Goal: Communication & Community: Answer question/provide support

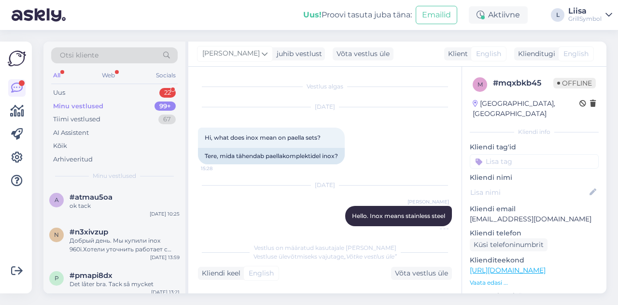
scroll to position [57, 0]
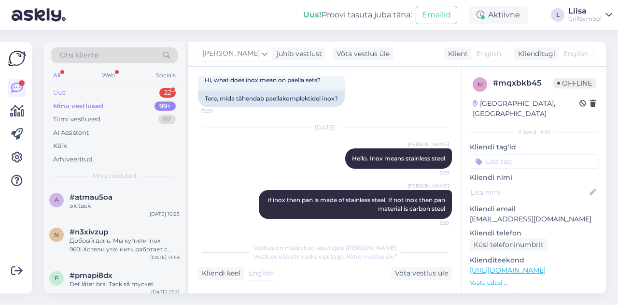
click at [84, 93] on div "Uus 22" at bounding box center [114, 93] width 127 height 14
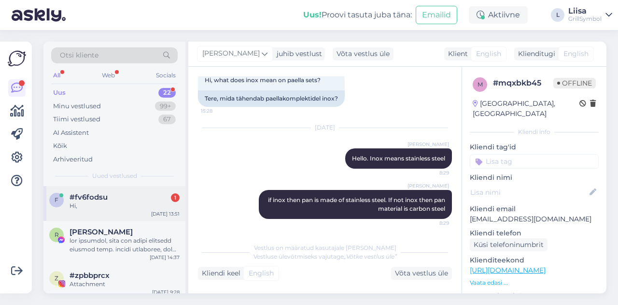
click at [105, 198] on span "#fv6fodsu" at bounding box center [89, 197] width 38 height 9
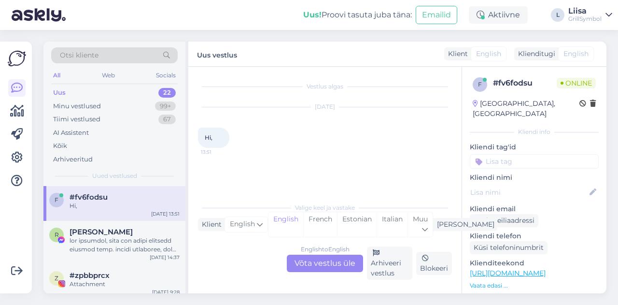
click at [315, 266] on div "English to English Võta vestlus üle" at bounding box center [325, 263] width 76 height 17
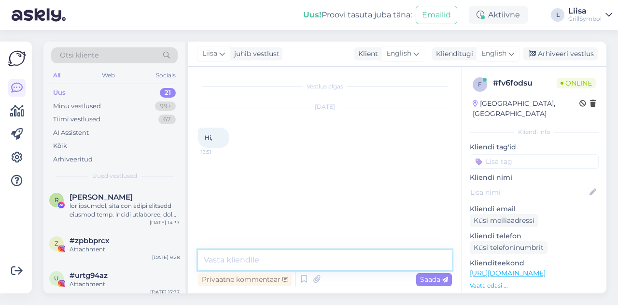
click at [235, 257] on textarea at bounding box center [325, 260] width 254 height 20
type textarea "Hi!"
type textarea "How can I help you? :)"
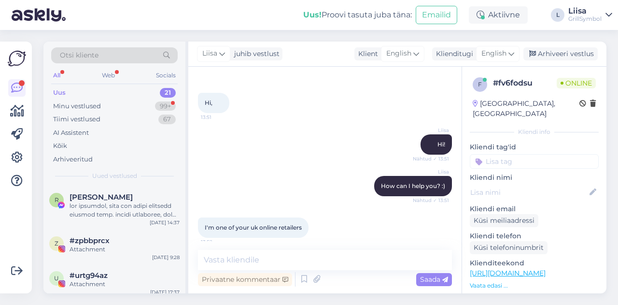
scroll to position [83, 0]
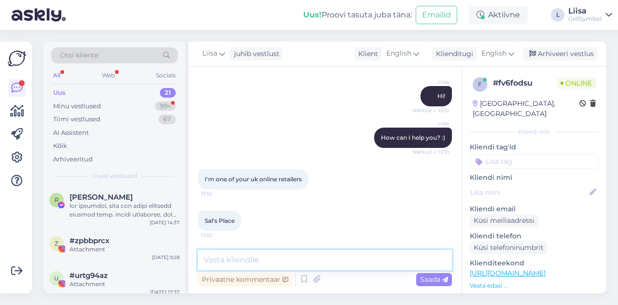
click at [250, 263] on textarea at bounding box center [325, 260] width 254 height 20
type textarea "H"
type textarea "Y"
type textarea "H"
type textarea ":"
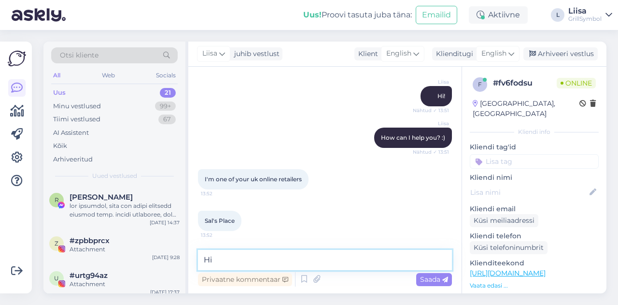
type textarea "H"
type textarea "How can I help you? :)"
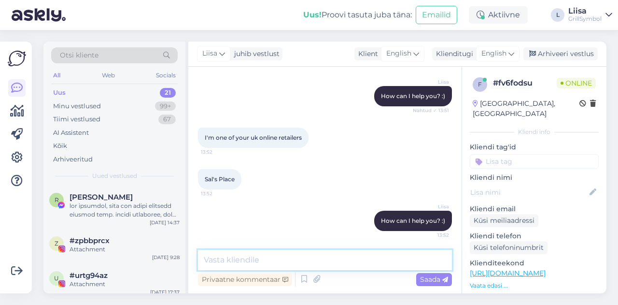
scroll to position [175, 0]
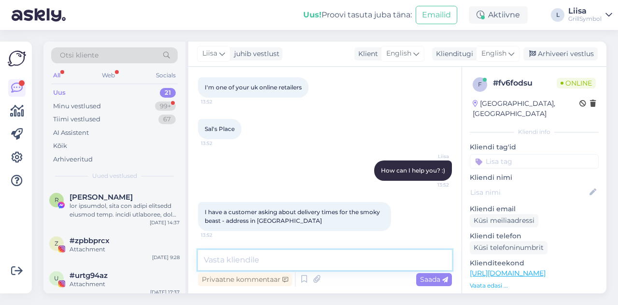
click at [246, 266] on textarea at bounding box center [325, 260] width 254 height 20
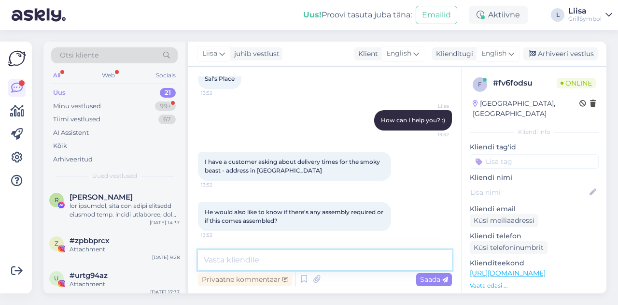
click at [240, 261] on textarea at bounding box center [325, 260] width 254 height 20
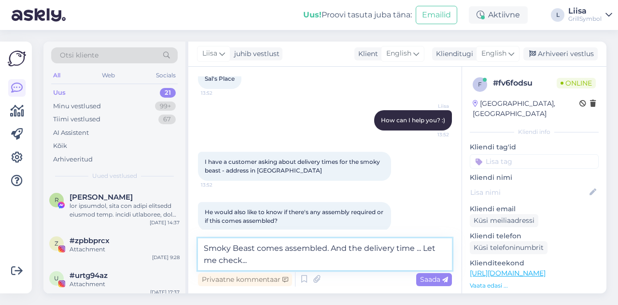
type textarea "Smoky Beast comes assembled. And the delivery time ... Let me check..."
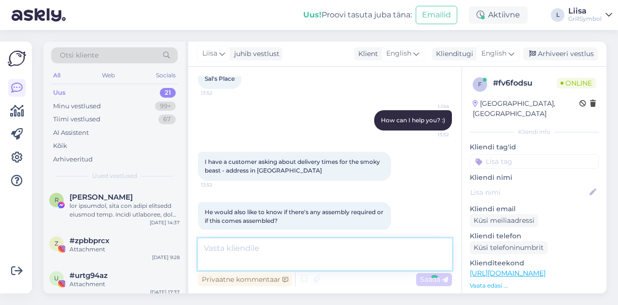
scroll to position [275, 0]
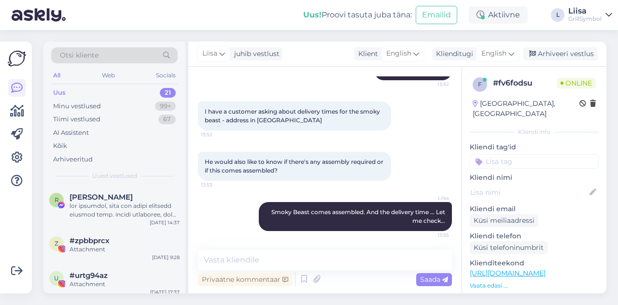
click at [270, 123] on span "I have a customer asking about delivery times for the smoky beast - address in …" at bounding box center [293, 116] width 177 height 16
copy div "cheshire 13:52"
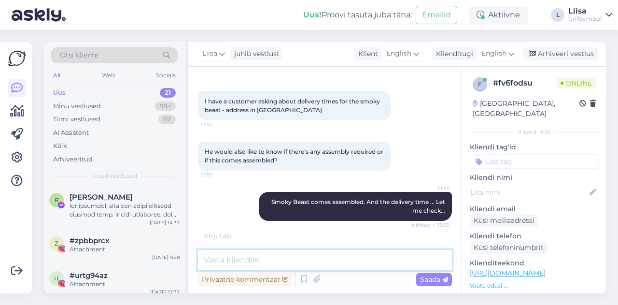
click at [272, 252] on textarea at bounding box center [325, 260] width 254 height 20
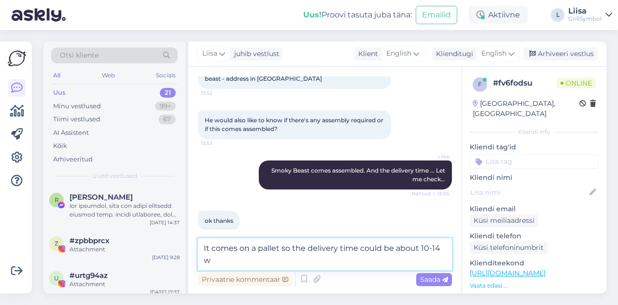
scroll to position [327, 0]
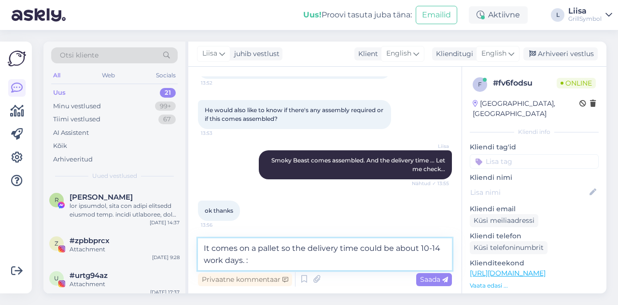
type textarea "It comes on a pallet so the delivery time could be about 10-14 work days. :)"
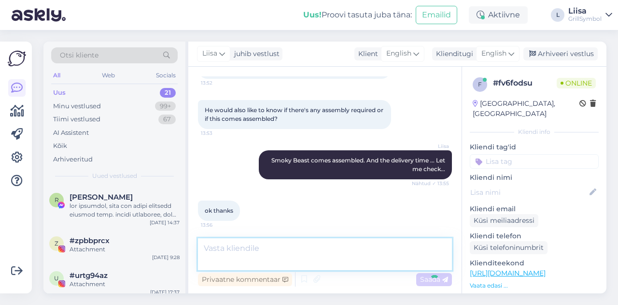
scroll to position [367, 0]
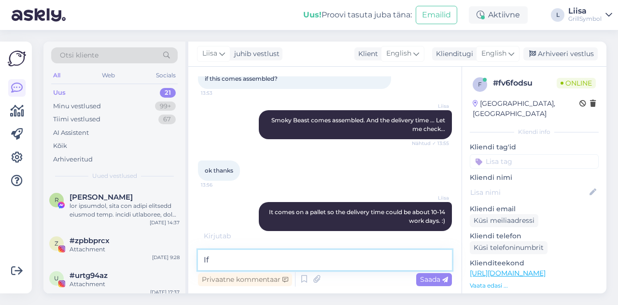
type textarea "I"
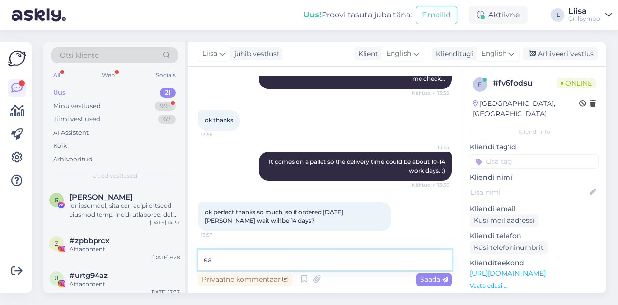
click at [225, 261] on textarea "sa" at bounding box center [325, 260] width 254 height 20
paste textarea "Our couriers have already been here [DATE], and [DATE] is unfortunately a publi…"
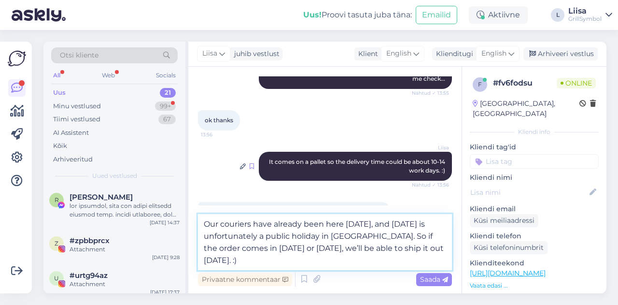
scroll to position [453, 0]
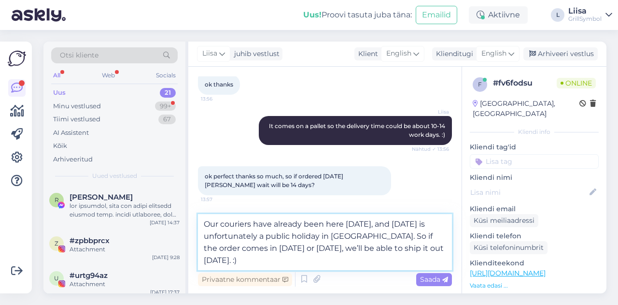
click at [210, 223] on textarea "Our couriers have already been here [DATE], and [DATE] is unfortunately a publi…" at bounding box center [325, 242] width 254 height 56
click at [444, 246] on textarea "The couriers have already been here [DATE], and [DATE] is unfortunately a publi…" at bounding box center [325, 242] width 254 height 56
type textarea "The couriers have already been here [DATE], and [DATE] is unfortunately a publi…"
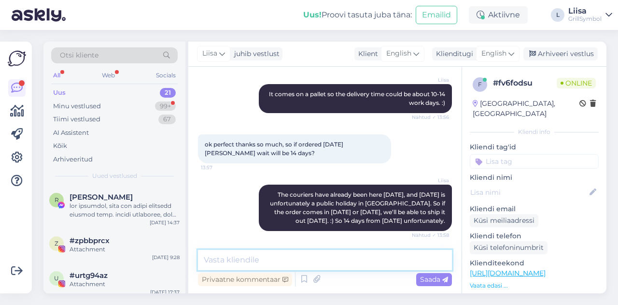
scroll to position [526, 0]
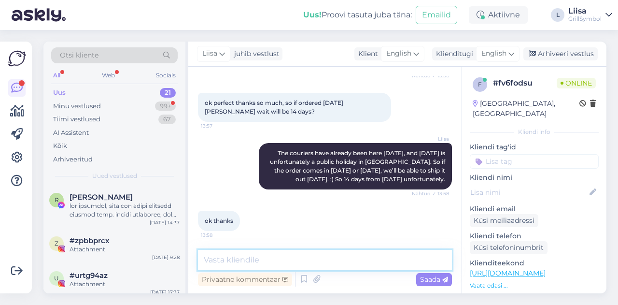
click at [276, 269] on textarea at bounding box center [325, 260] width 254 height 20
click at [221, 253] on textarea at bounding box center [325, 260] width 254 height 20
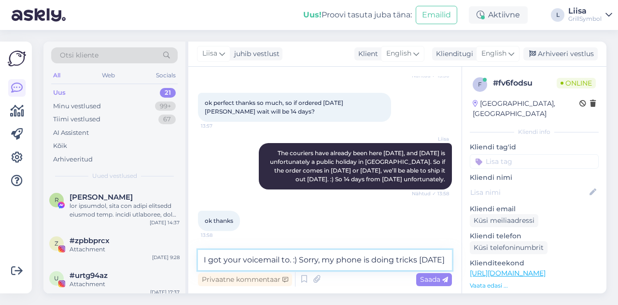
type textarea "I got your voicemail to. :) Sorry, my phone is doing tricks [DATE] :)"
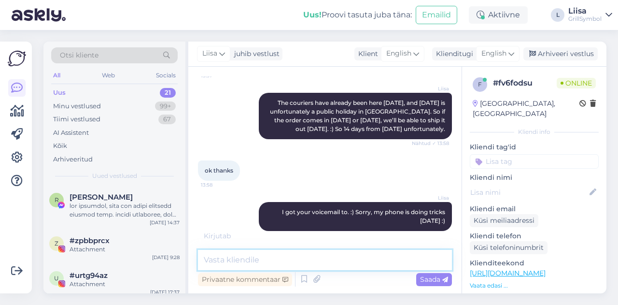
scroll to position [587, 0]
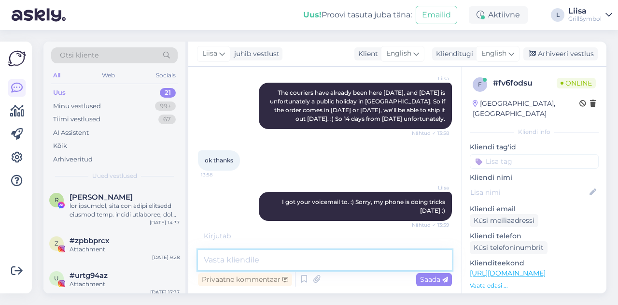
click at [290, 256] on textarea at bounding box center [325, 260] width 254 height 20
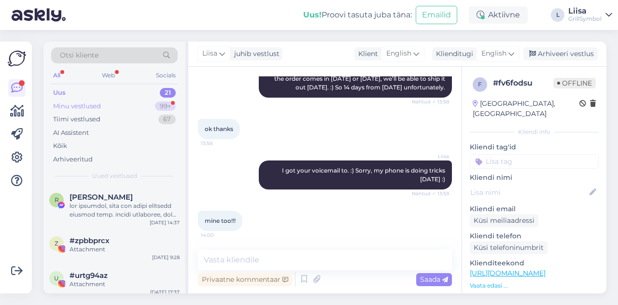
click at [103, 107] on div "Minu vestlused 99+" at bounding box center [114, 106] width 127 height 14
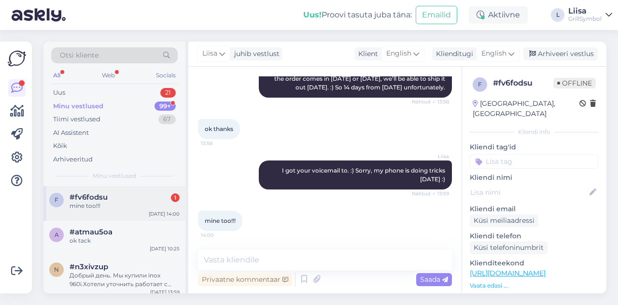
click at [90, 204] on div "mine too!!!" at bounding box center [125, 205] width 110 height 9
